Goal: Information Seeking & Learning: Learn about a topic

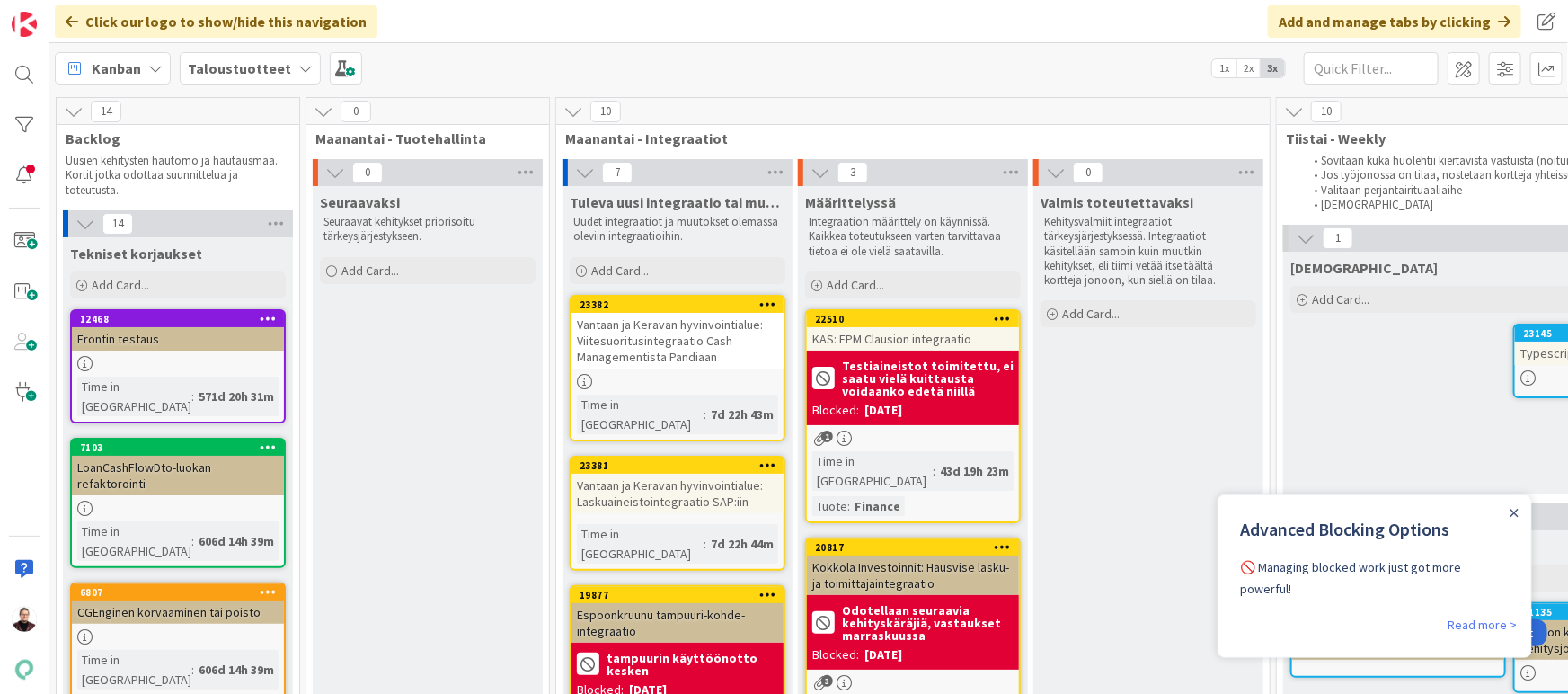
click at [628, 347] on div "Vantaan ja Keravan hyvinvointialue: Viitesuoritusintegraatio Cash Managementist…" at bounding box center [677, 341] width 212 height 56
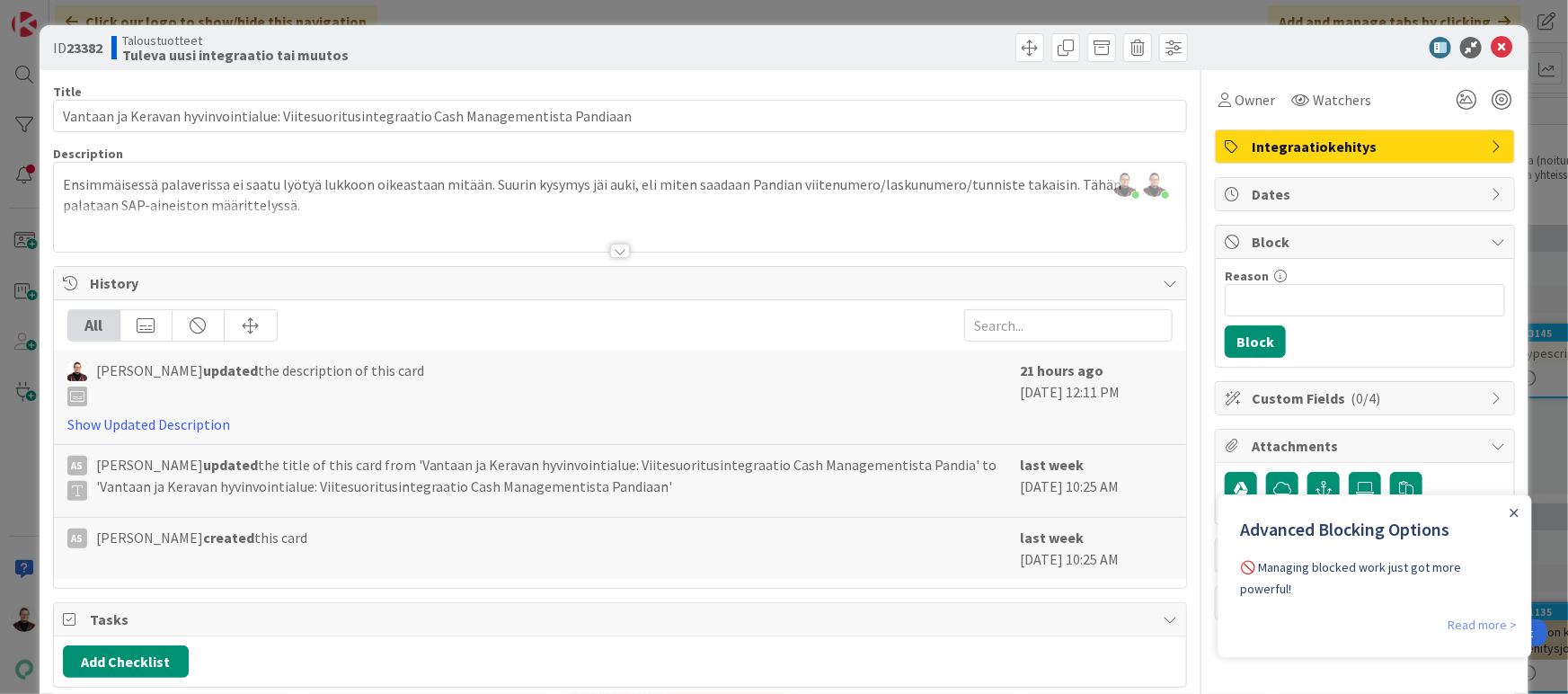
click at [1480, 613] on link "Read more >" at bounding box center [1480, 624] width 69 height 22
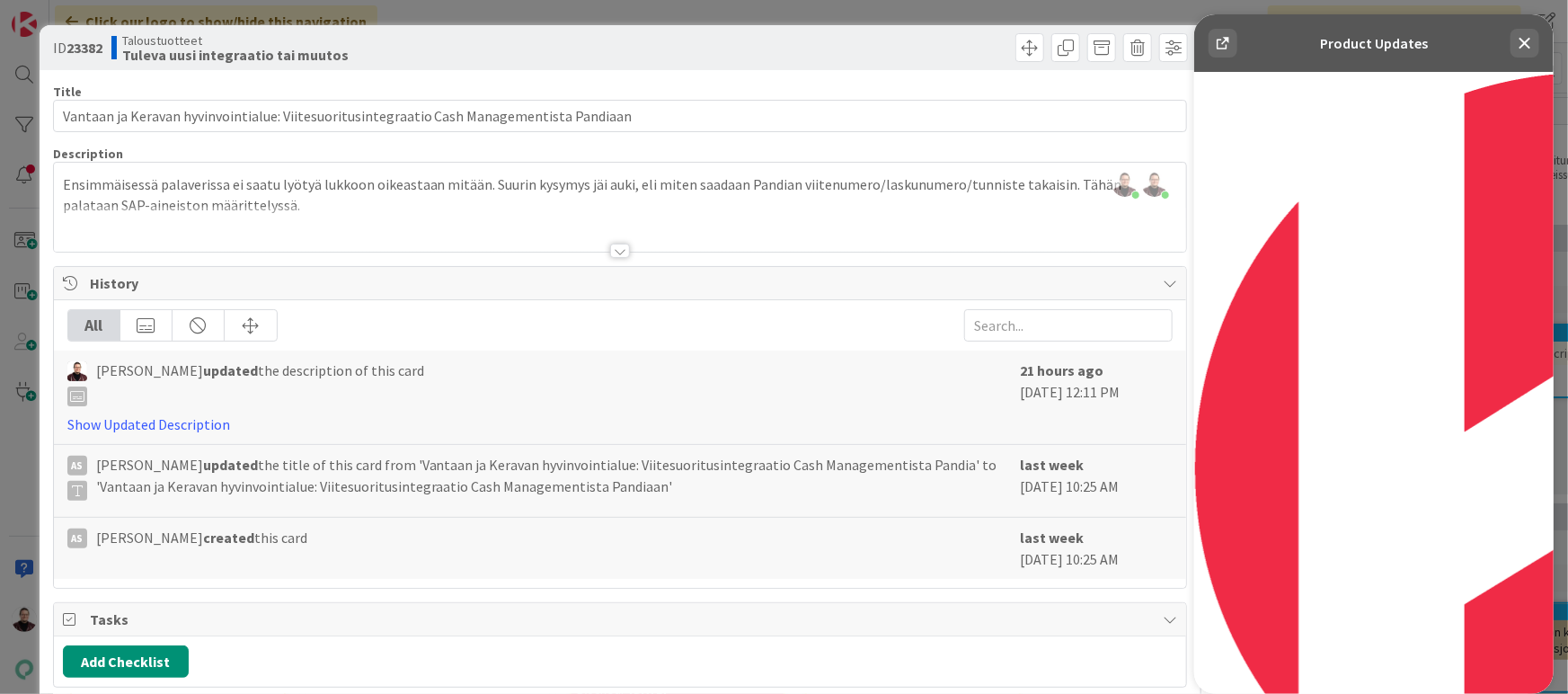
click at [813, 56] on div at bounding box center [907, 48] width 563 height 29
click at [1527, 42] on icon at bounding box center [1524, 43] width 22 height 22
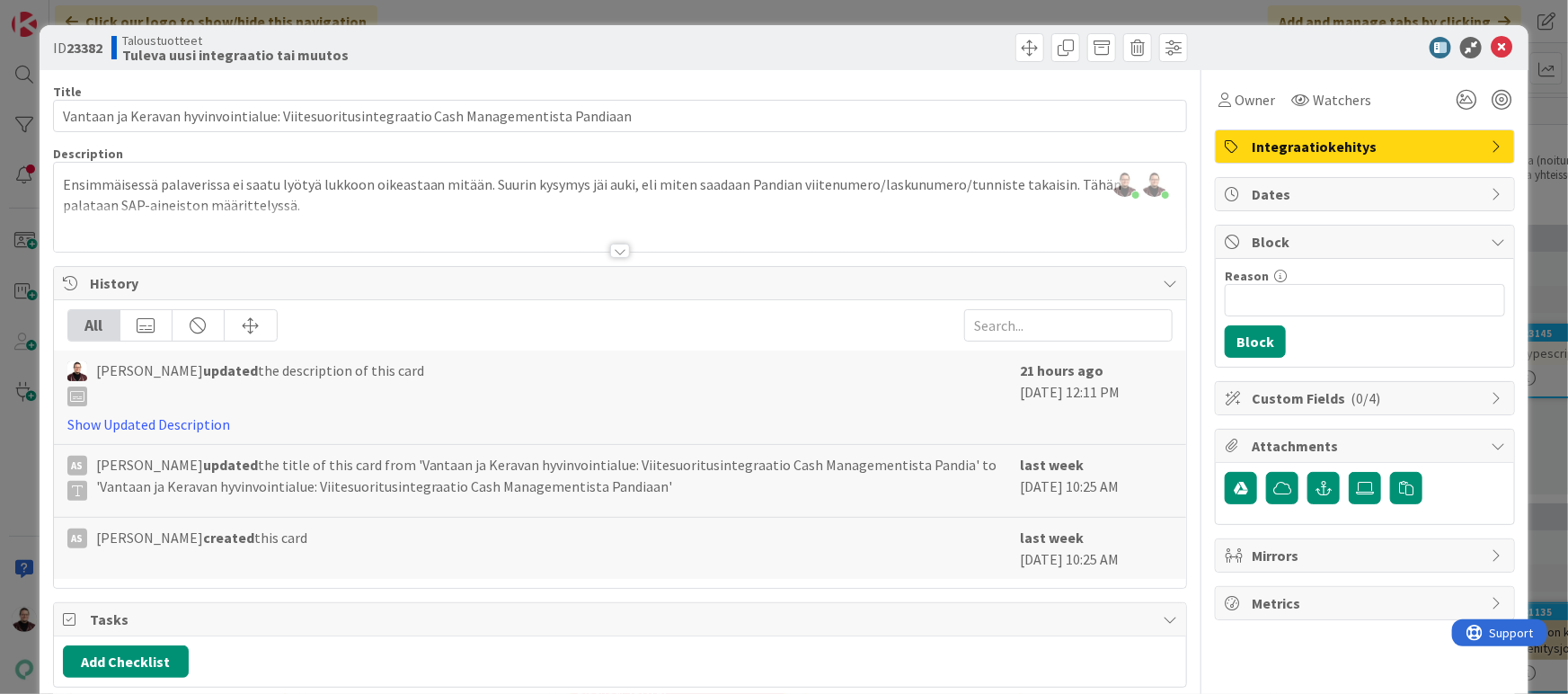
click at [715, 208] on div at bounding box center [621, 228] width 1133 height 46
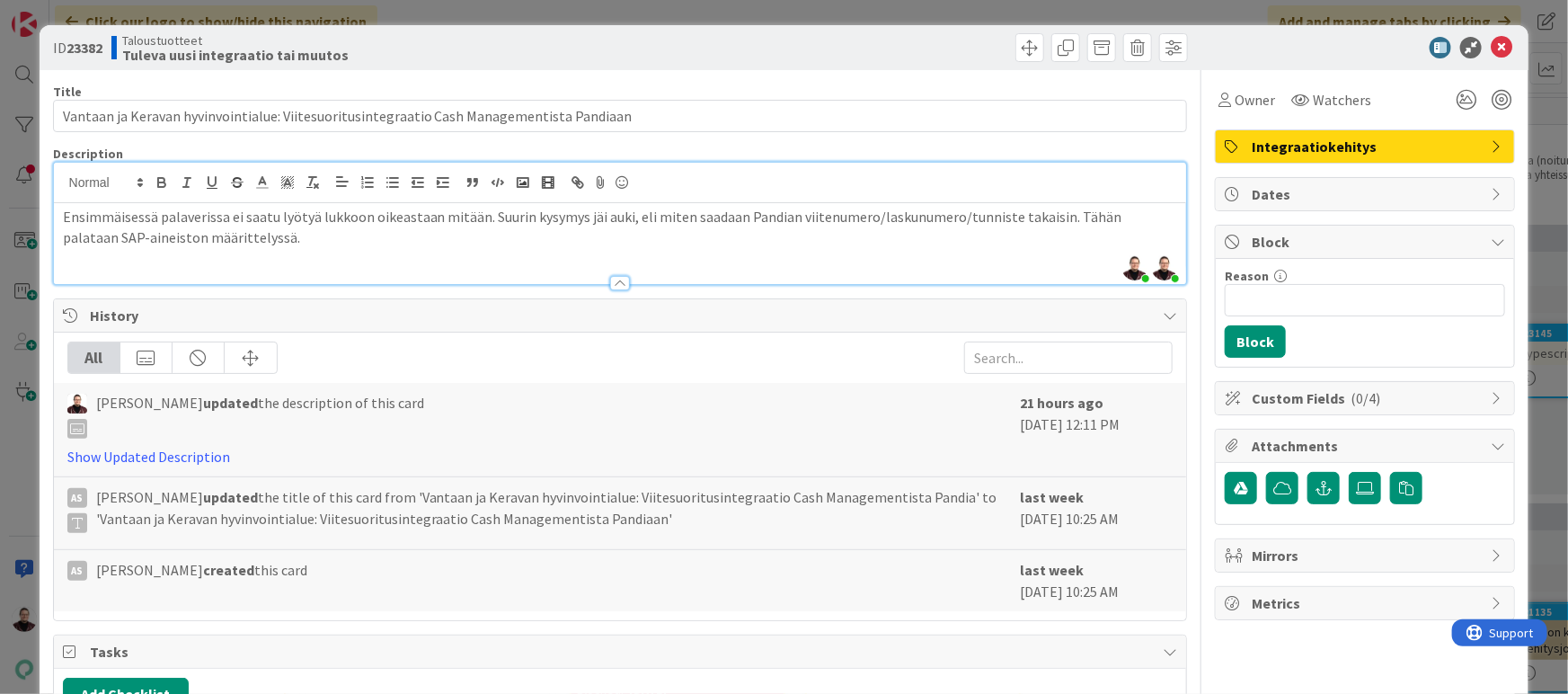
click at [1057, 217] on p "Ensimmäisessä palaverissa ei saatu lyötyä lukkoon oikeastaan mitään. Suurin kys…" at bounding box center [621, 227] width 1115 height 41
click at [702, 242] on p "Ensimmäisessä palaverissa ei saatu lyötyä lukkoon oikeastaan mitään. Suurin kys…" at bounding box center [621, 227] width 1115 height 41
click at [14, 499] on div "ID 23382 Taloustuotteet Tuleva uusi integraatio tai muutos Title 89 / 128 Vanta…" at bounding box center [784, 347] width 1568 height 694
